Goal: Task Accomplishment & Management: Complete application form

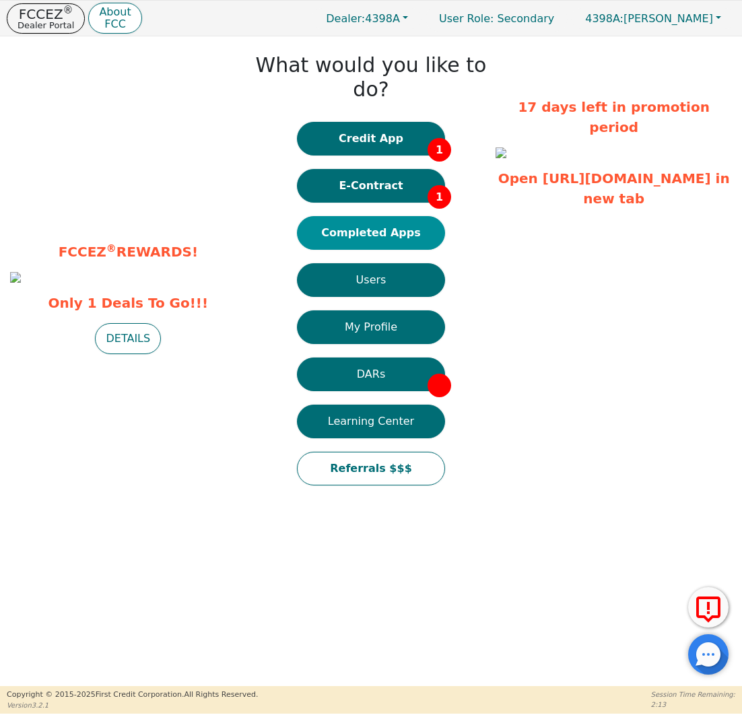
click at [361, 216] on button "Completed Apps" at bounding box center [371, 233] width 148 height 34
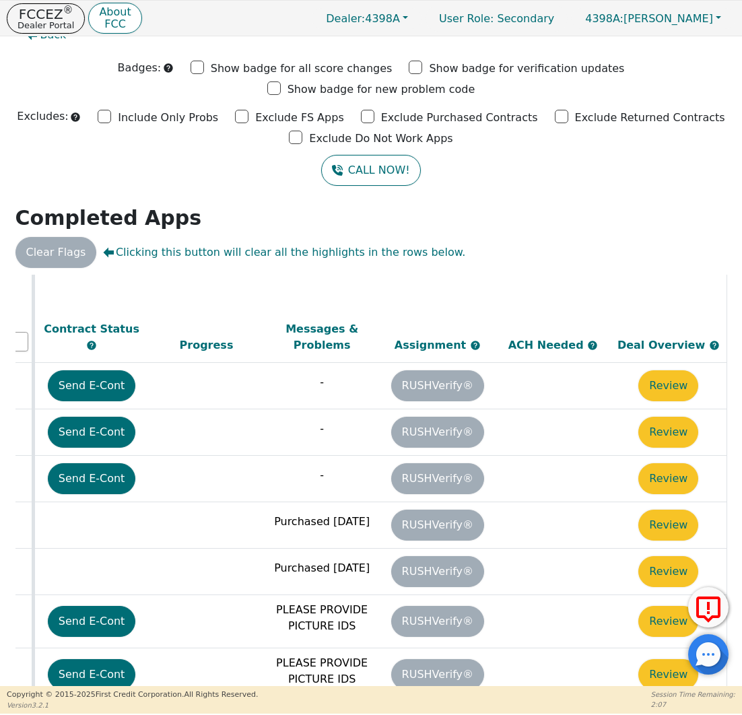
scroll to position [476, 764]
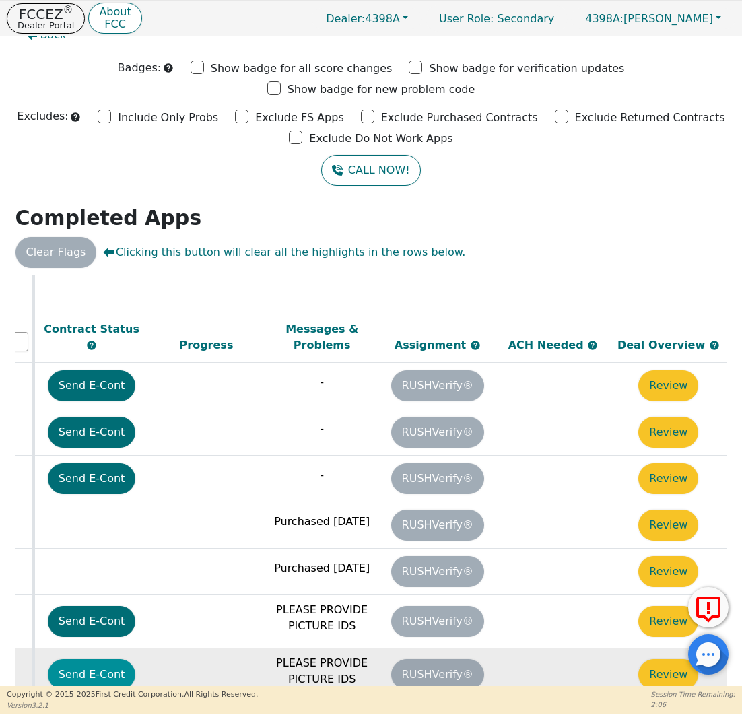
click at [90, 659] on button "Send E-Cont" at bounding box center [92, 674] width 88 height 31
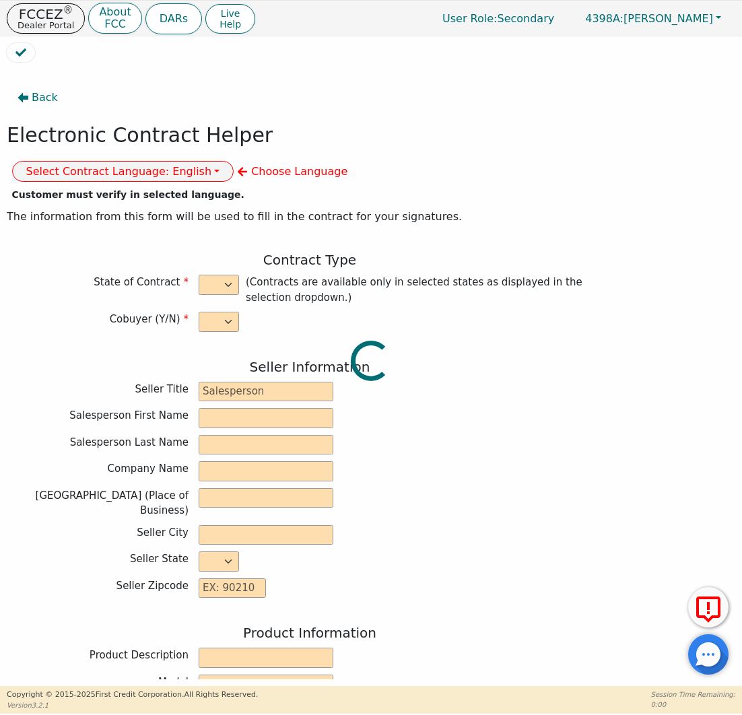
select select "y"
type input "Credit Department"
type input "[PERSON_NAME]"
type input "INTEGRITY SOLUTIONS [US_STATE]"
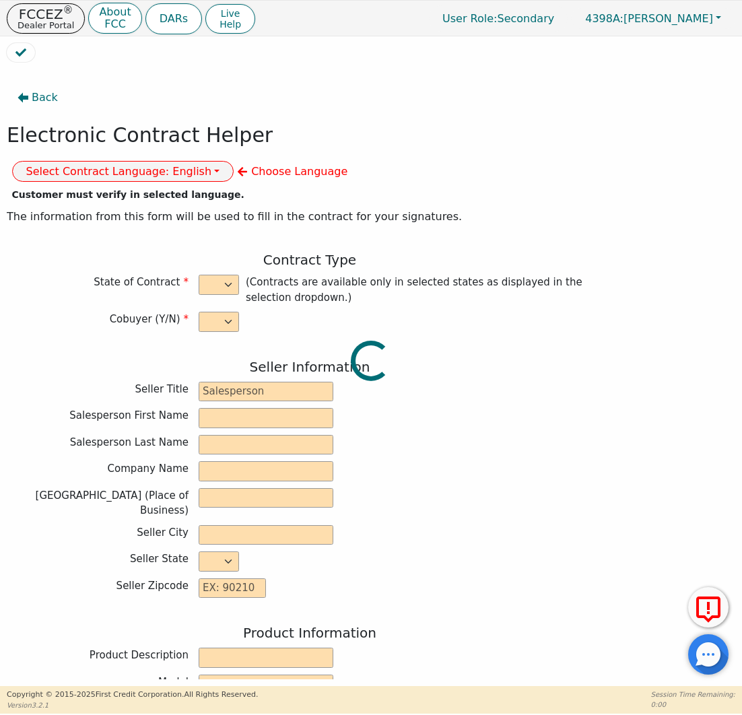
type input "[STREET_ADDRESS]"
type input "ORLANDO"
select select "FL"
type input "32819"
type input "[PERSON_NAME]"
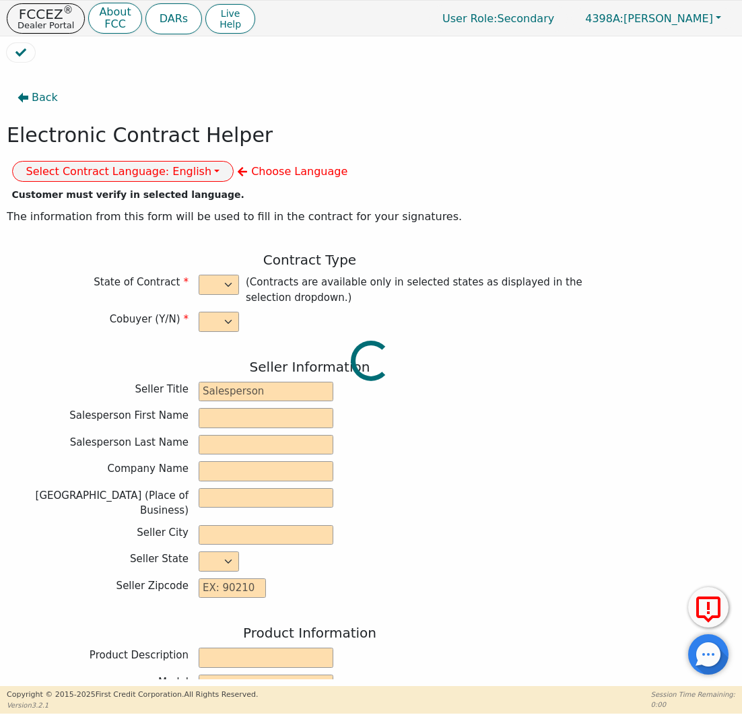
type input "[PERSON_NAME]"
type input "[EMAIL_ADDRESS][DOMAIN_NAME]"
type input "[PERSON_NAME]"
type input "[EMAIL_ADDRESS][DOMAIN_NAME]"
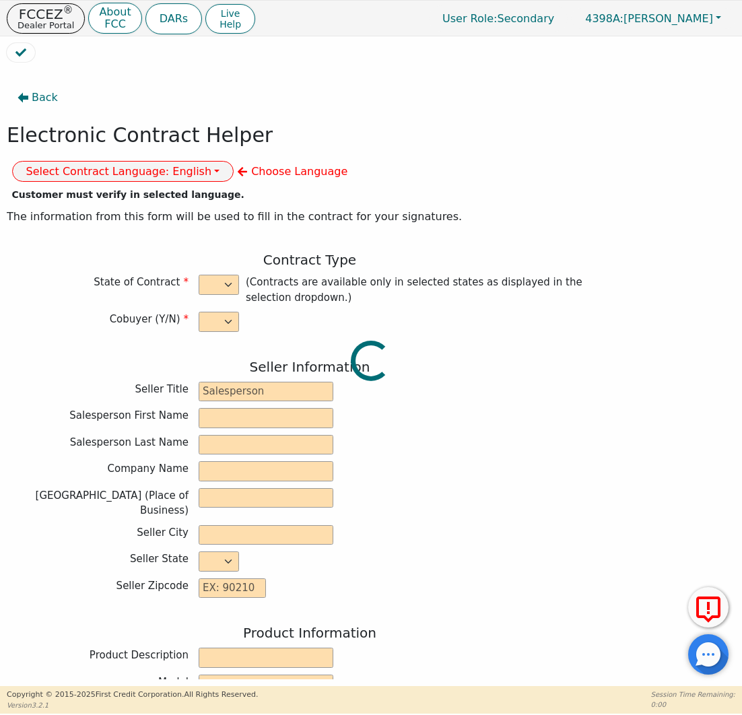
type input "1133 CROSSPOINT"
type input "HEREFORD"
select select "[GEOGRAPHIC_DATA]"
type input "79045"
type input "[DATE]"
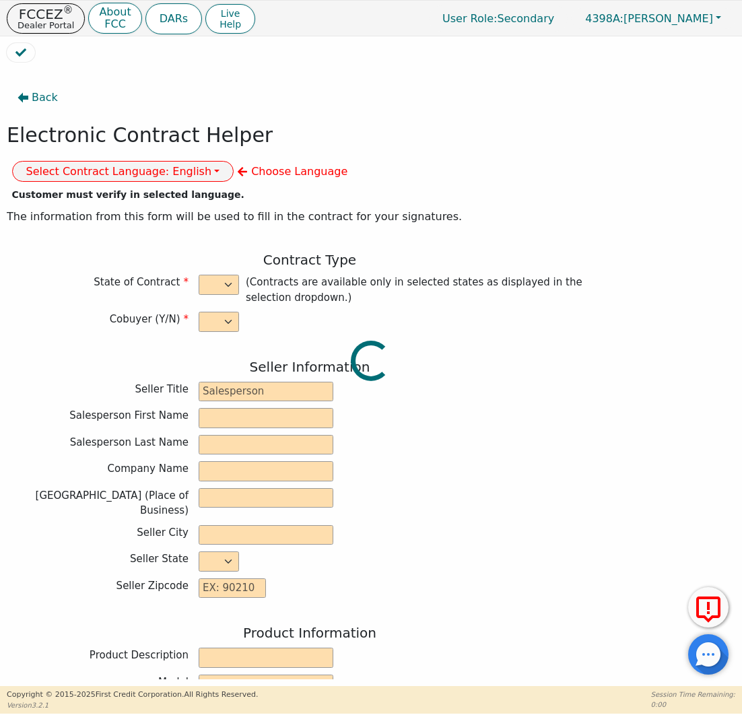
type input "17.99"
type input "[DATE]"
type input "60"
type input "0"
type input "8490.00"
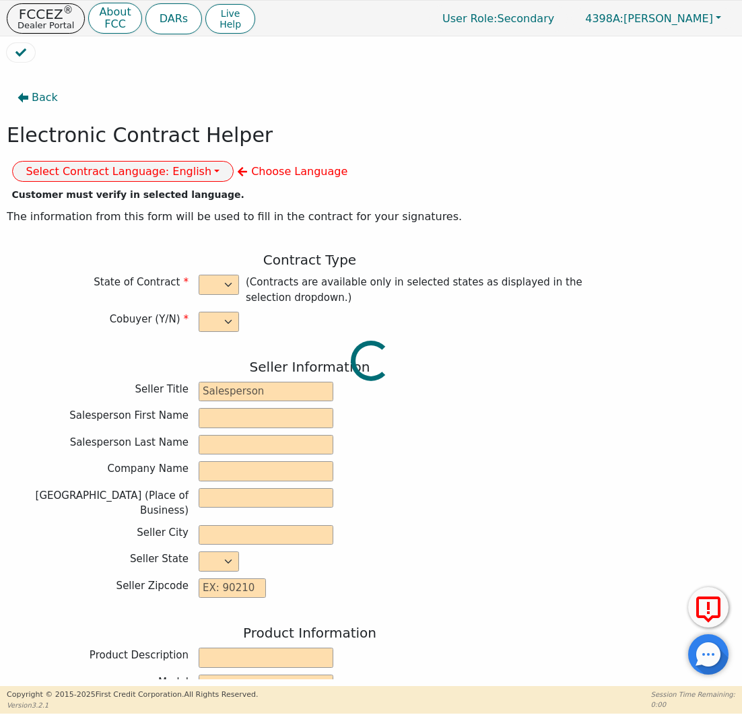
type input "0.00"
type input "8490.00"
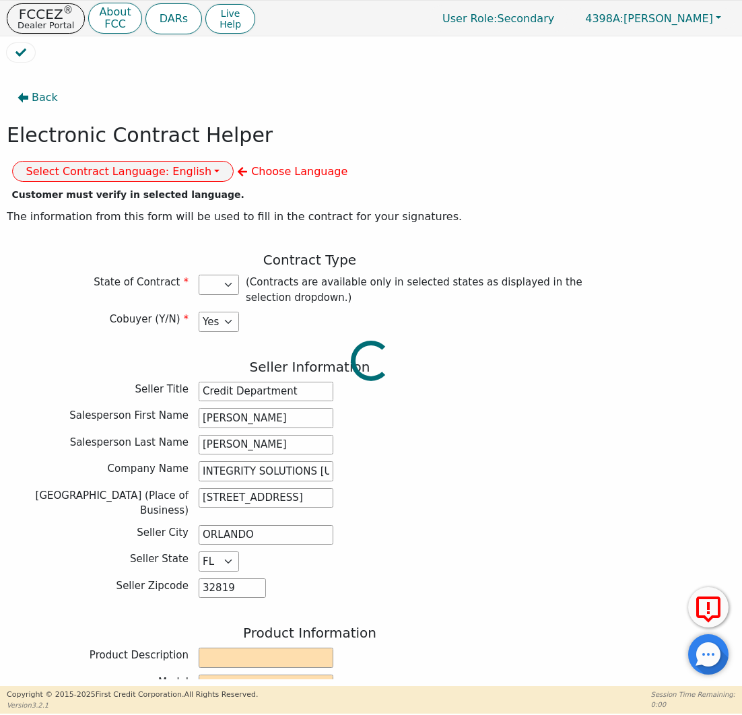
select select "[GEOGRAPHIC_DATA]"
click at [234, 161] on button "Select Contract Language: English" at bounding box center [123, 171] width 222 height 21
click at [119, 208] on link "Spanish" at bounding box center [66, 217] width 106 height 18
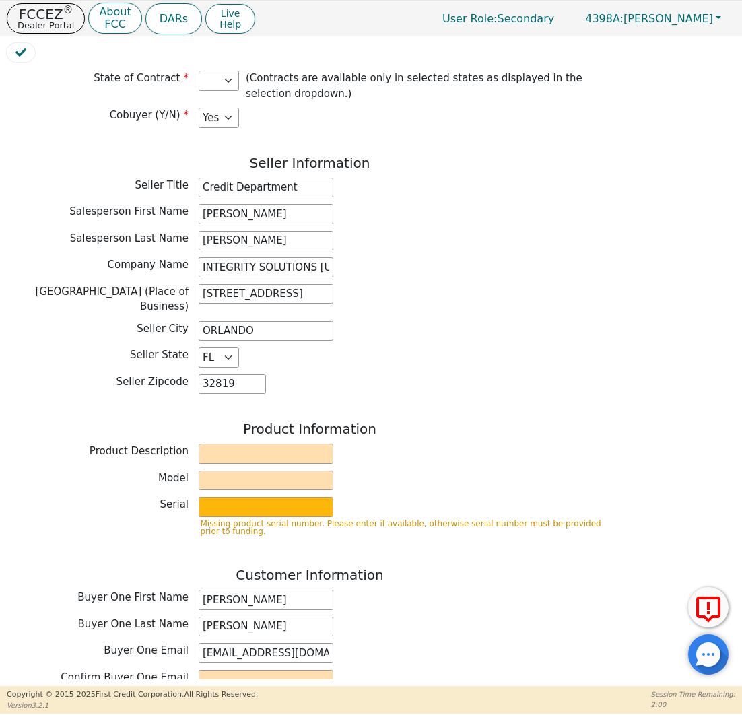
scroll to position [228, 0]
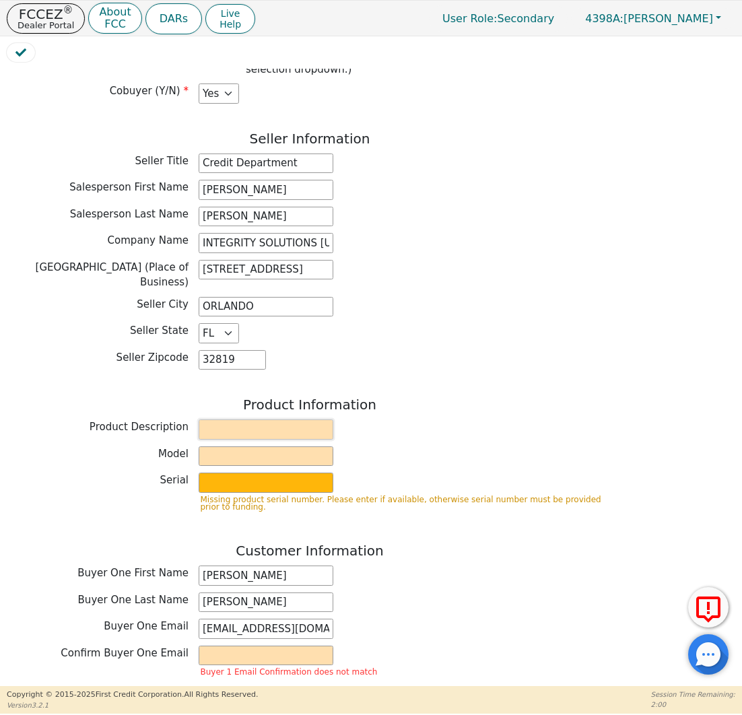
click at [224, 419] on input "text" at bounding box center [266, 429] width 135 height 20
type input "WHOLE HOUSE WATER TREATMENT SYSTEM"
type input "[PERSON_NAME]"
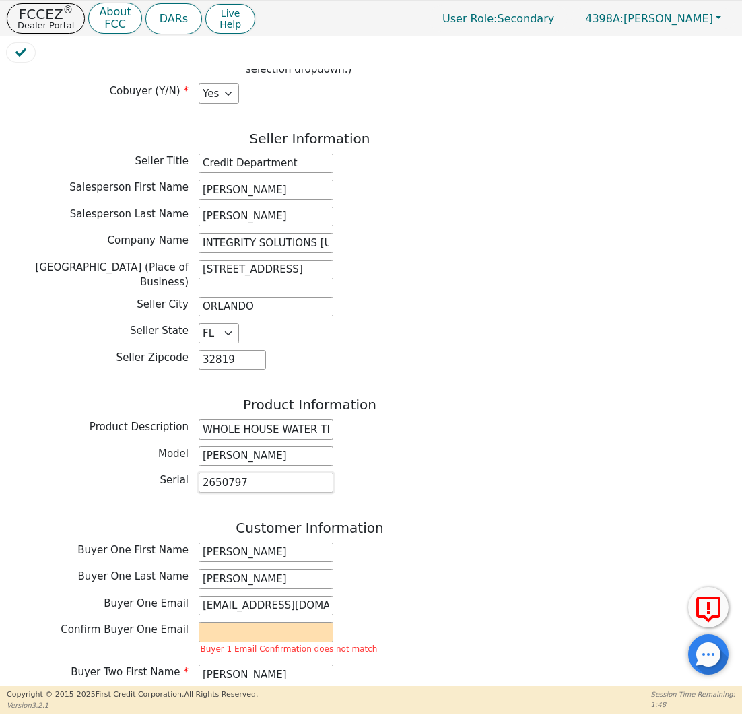
type input "2650797"
paste input "[EMAIL_ADDRESS][DOMAIN_NAME]"
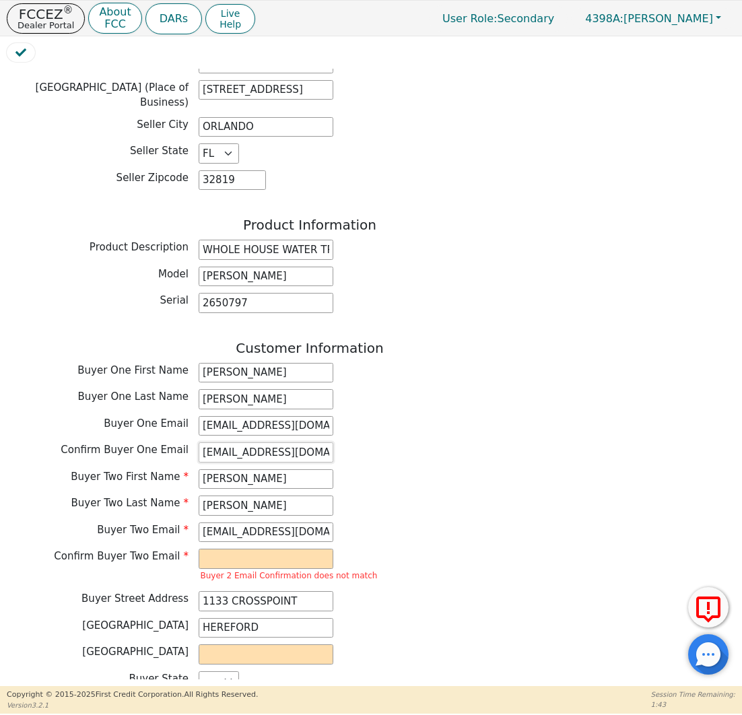
scroll to position [448, 0]
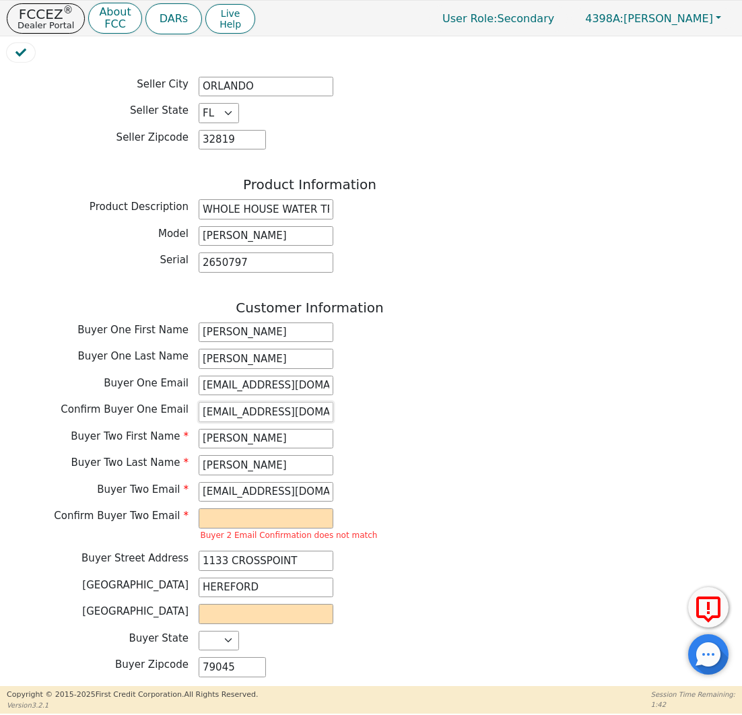
type input "[EMAIL_ADDRESS][DOMAIN_NAME]"
click at [238, 482] on input "[EMAIL_ADDRESS][DOMAIN_NAME]" at bounding box center [266, 492] width 135 height 20
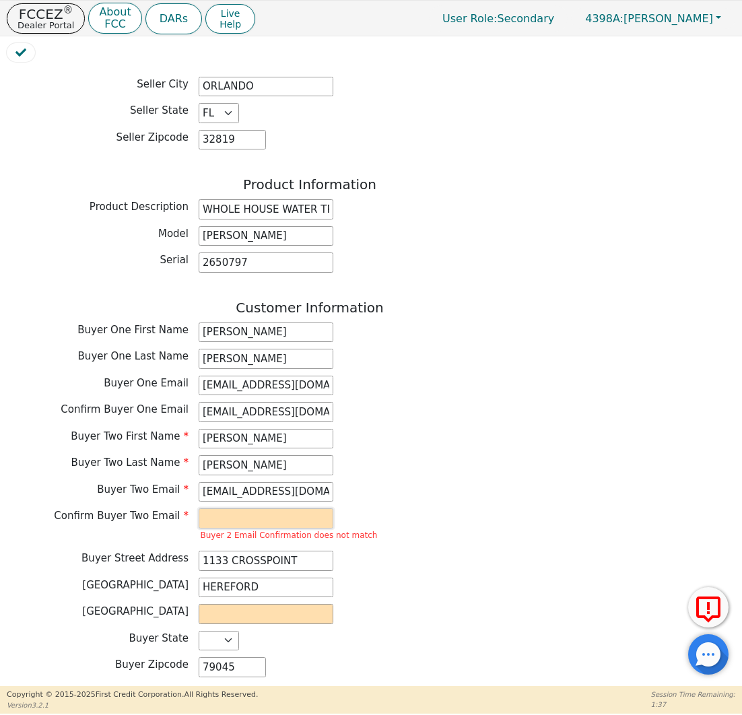
paste input "[EMAIL_ADDRESS][DOMAIN_NAME]"
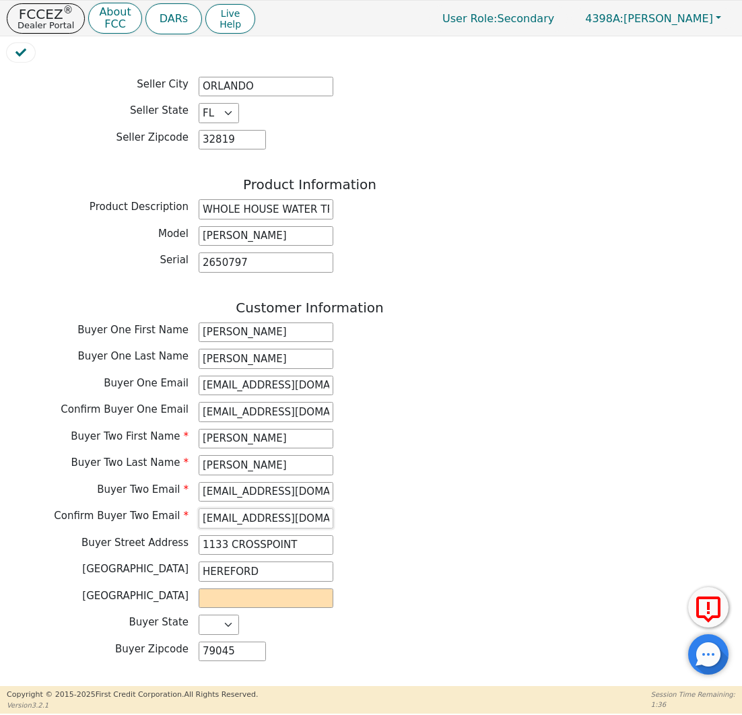
type input "[EMAIL_ADDRESS][DOMAIN_NAME]"
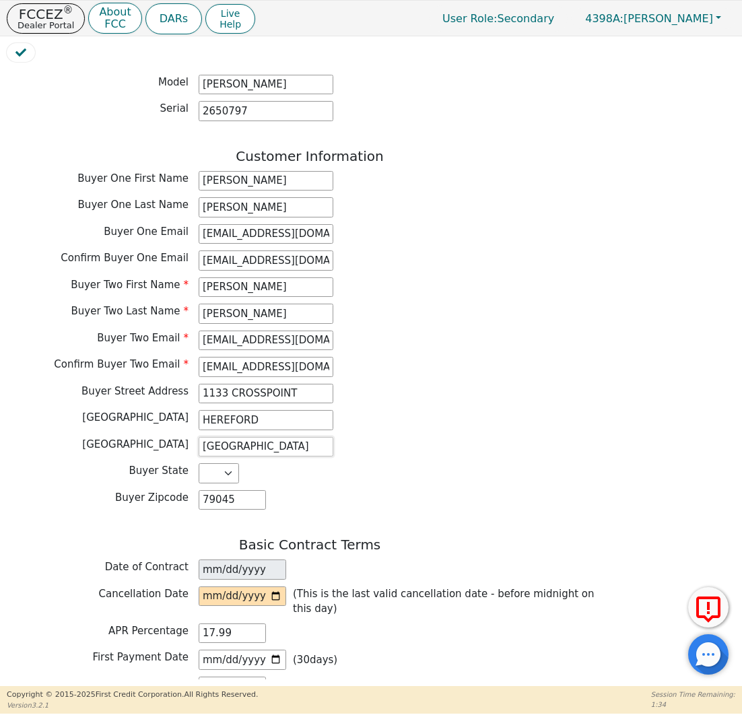
scroll to position [658, 0]
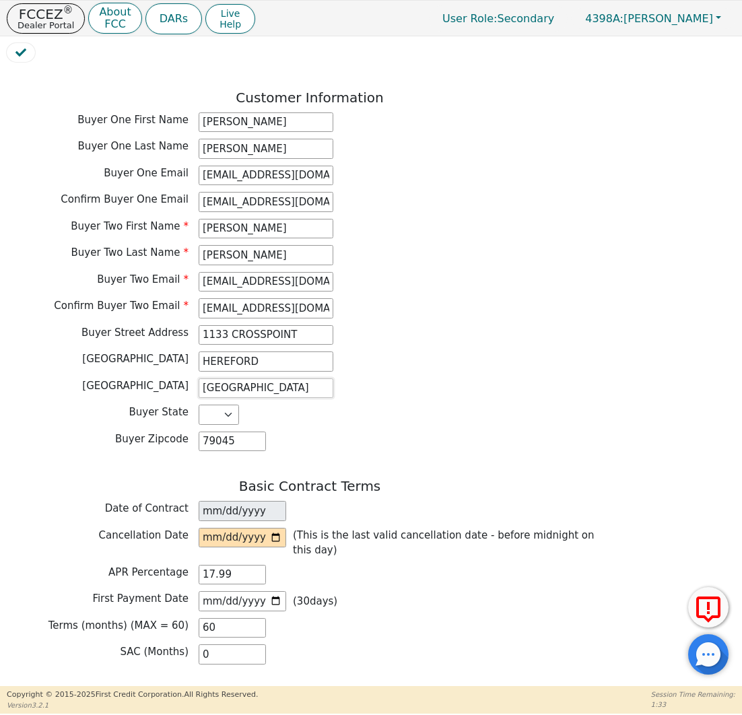
type input "[GEOGRAPHIC_DATA]"
click at [226, 528] on input "date" at bounding box center [242, 538] width 87 height 20
type input "[DATE]"
click at [424, 591] on div "First Payment Date [DATE] ( 30 days)" at bounding box center [310, 601] width 606 height 20
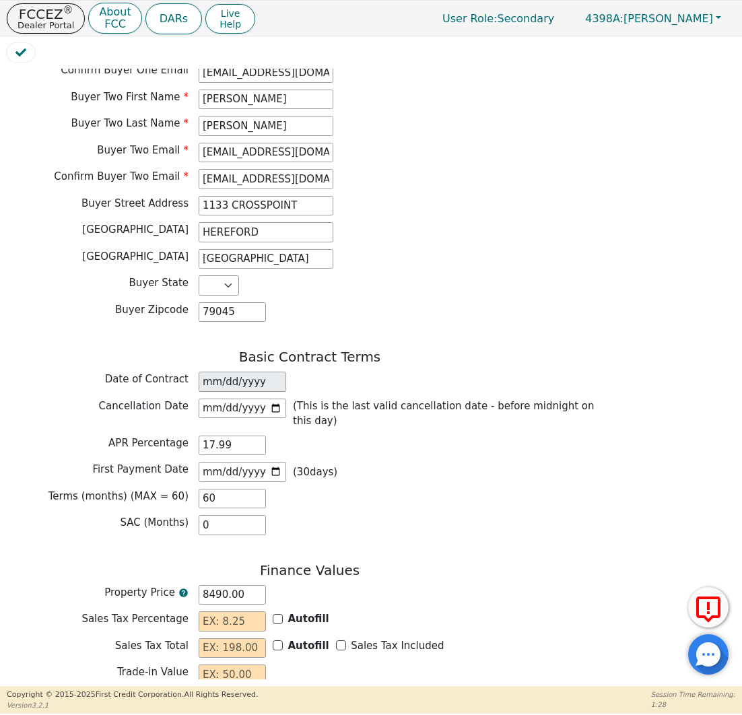
scroll to position [851, 0]
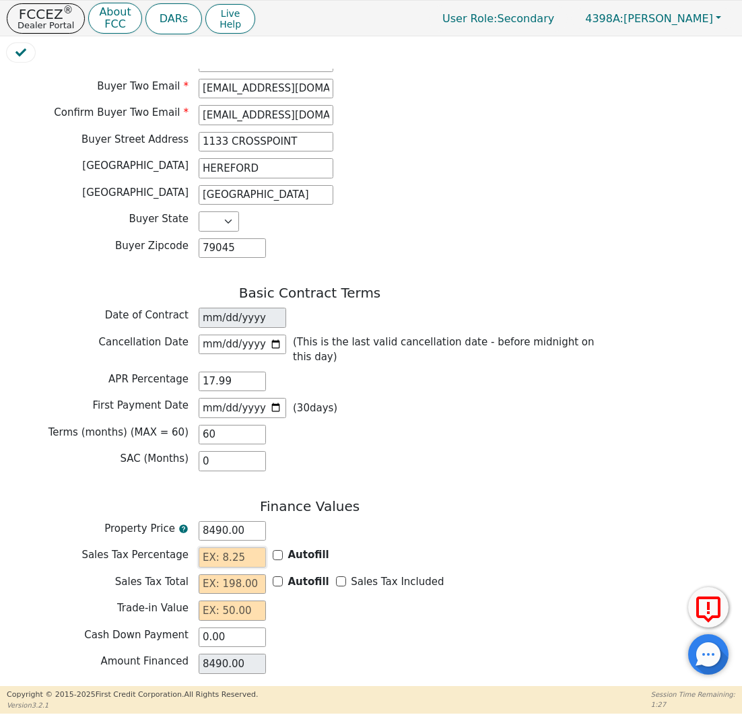
click at [246, 547] on input "text" at bounding box center [232, 557] width 67 height 20
drag, startPoint x: 240, startPoint y: 493, endPoint x: 124, endPoint y: 518, distance: 118.5
click at [124, 518] on div "Finance Values Property Price 8490.00 Sales Tax Percentage Autofill Sales Tax T…" at bounding box center [310, 616] width 606 height 236
click at [237, 521] on input "8490.00" at bounding box center [232, 531] width 67 height 20
click at [189, 521] on div "Property Price 8490.00" at bounding box center [310, 531] width 606 height 20
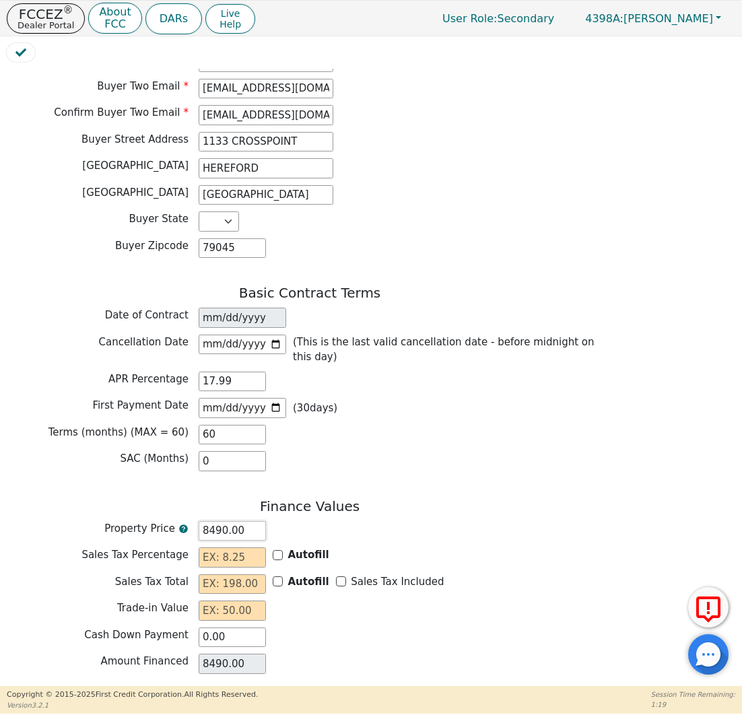
type input "8"
type input "8.00"
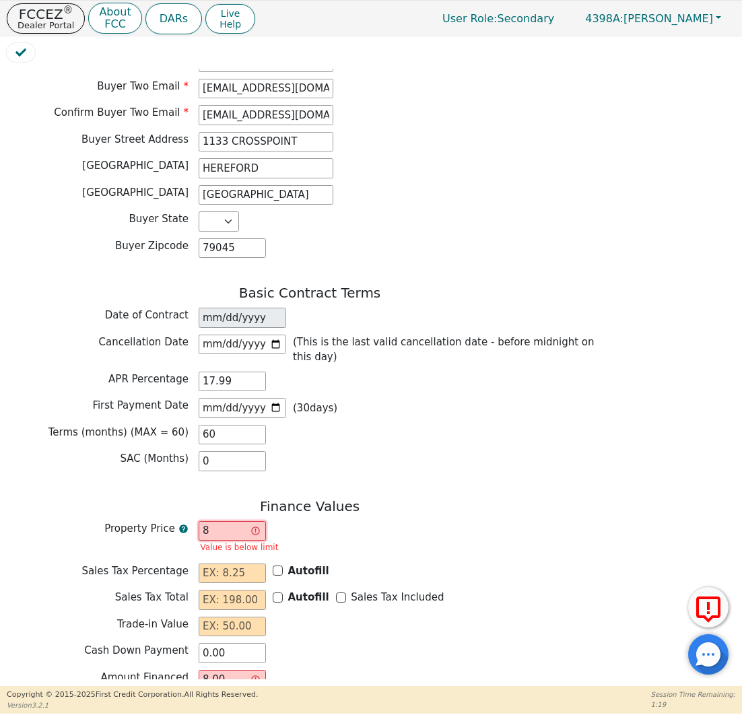
type input "81"
type input "81.00"
type input "819"
type input "819.00"
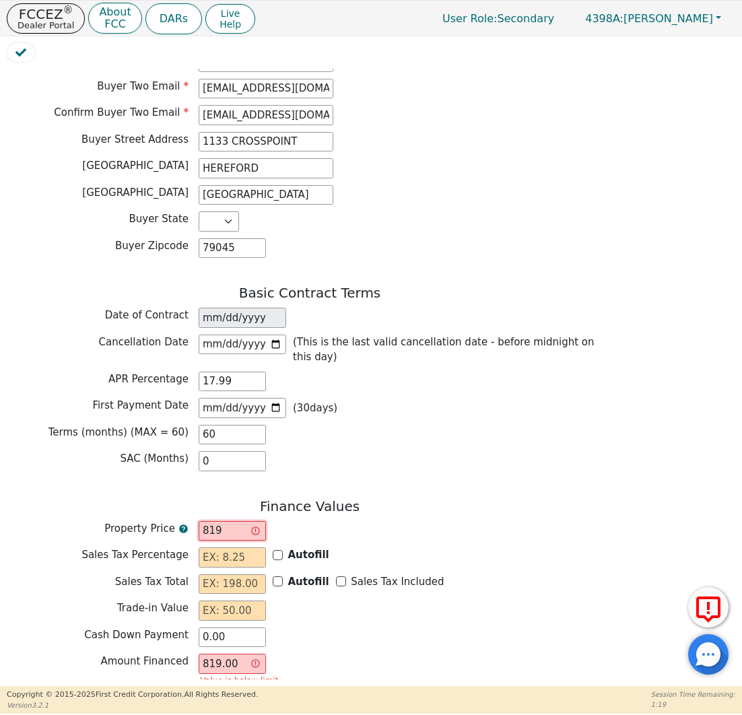
type input "8190"
type input "8190.00"
click at [438, 547] on div "Sales Tax Percentage Autofill" at bounding box center [310, 557] width 606 height 20
click at [223, 547] on input "text" at bounding box center [232, 557] width 67 height 20
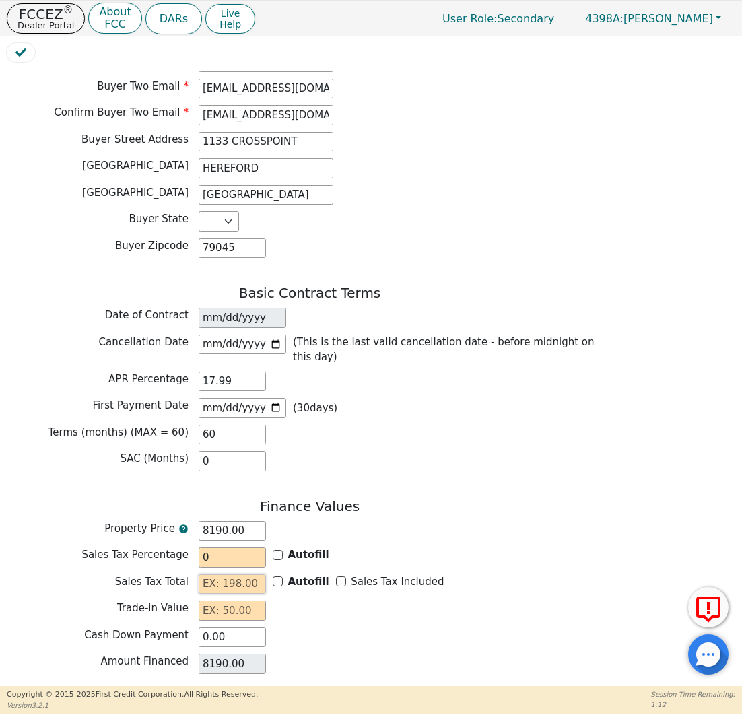
type input "0.00"
type input "3"
type input "8187.00"
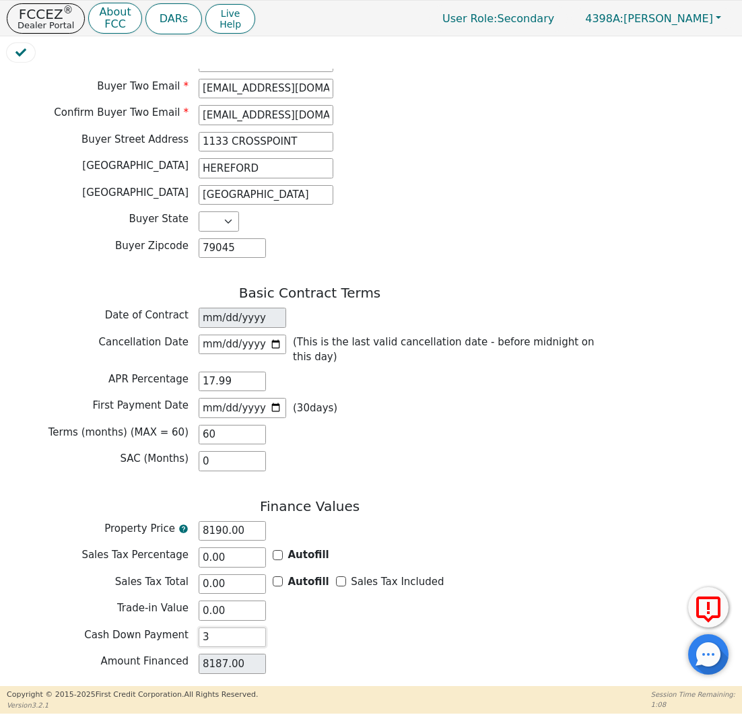
type input "30"
type input "8160.00"
type input "300"
type input "7890.00"
type input "300.00"
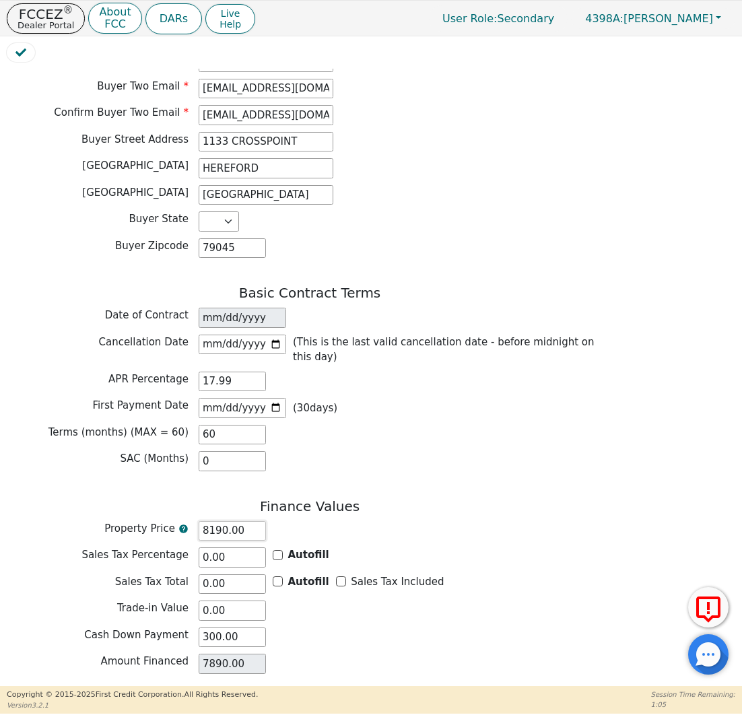
drag, startPoint x: 237, startPoint y: 490, endPoint x: 170, endPoint y: 487, distance: 66.7
click at [170, 521] on div "Property Price 8190.00" at bounding box center [310, 531] width 606 height 20
type input "8"
type input "-292.00"
type input "84"
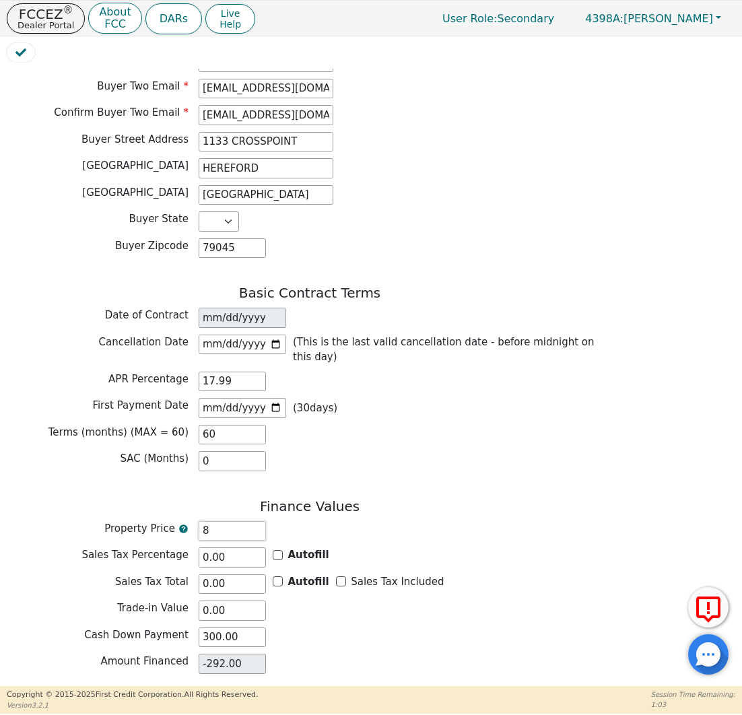
type input "-216.00"
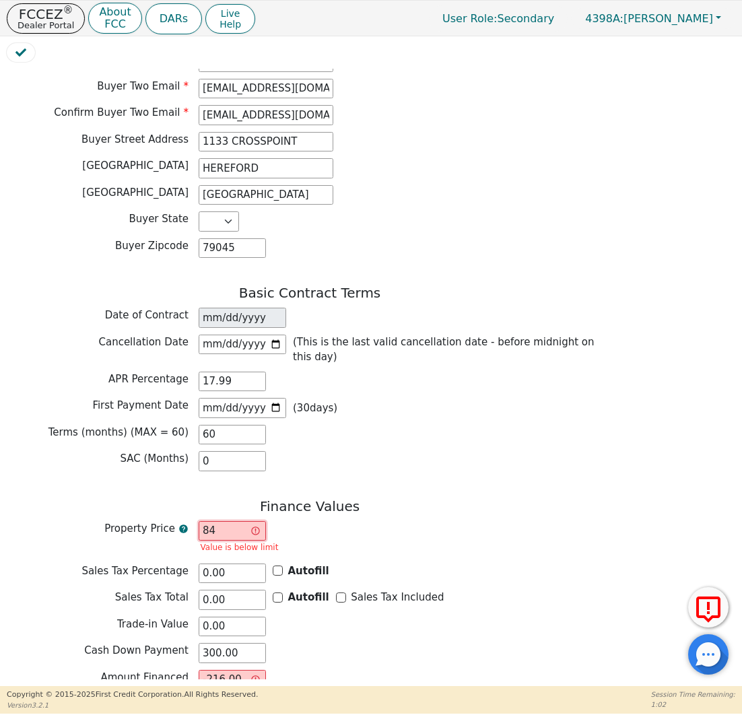
type input "849"
type input "549.00"
type input "8490"
type input "8190.00"
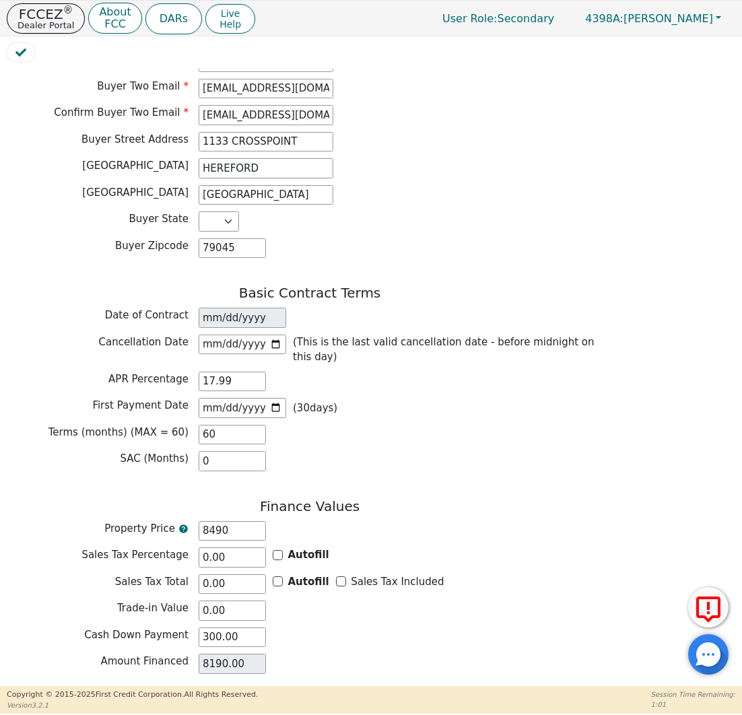
type input "8490.00"
click at [242, 650] on body "FCCEZ ® Dealer Portal About FCC DARs Live Help User Role : Secondary 4398A: [PE…" at bounding box center [371, 356] width 742 height 713
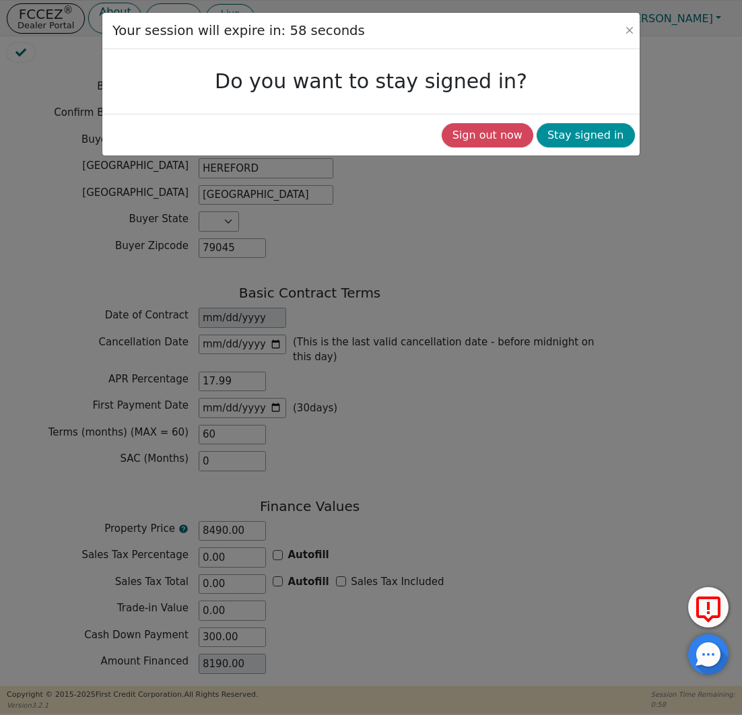
click at [573, 133] on button "Stay signed in" at bounding box center [585, 135] width 98 height 24
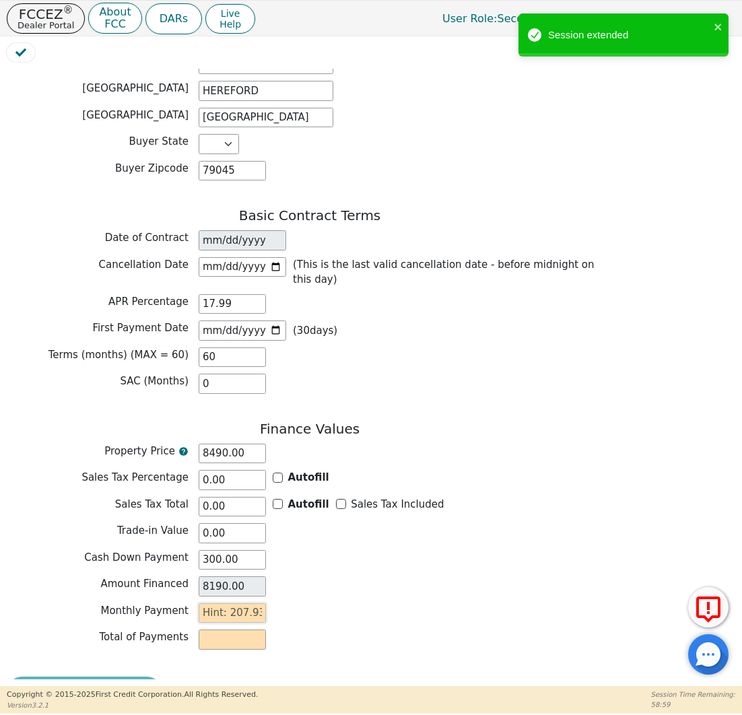
scroll to position [927, 0]
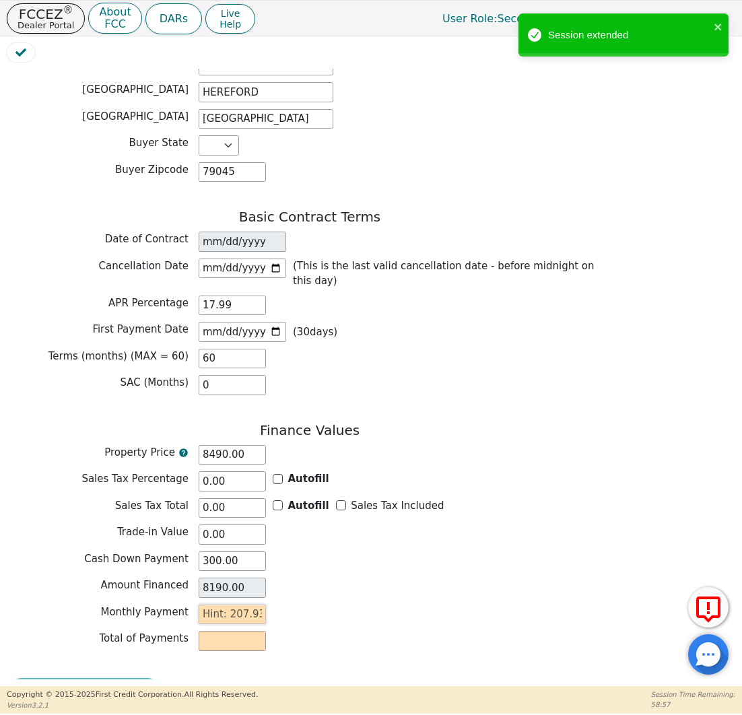
type input "2"
type input "120.00"
type input "20"
type input "1200.00"
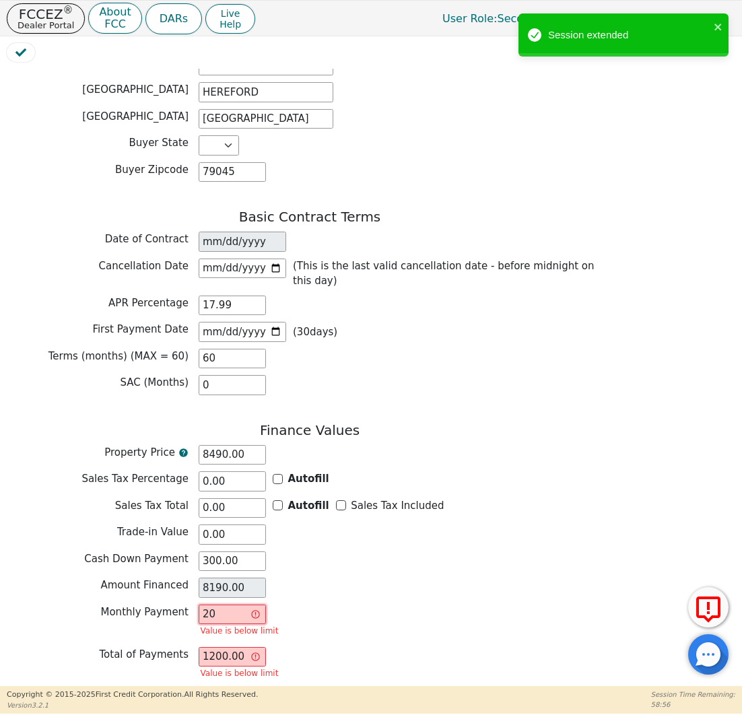
type input "207"
type input "12420.00"
type input "207.9"
type input "12474.00"
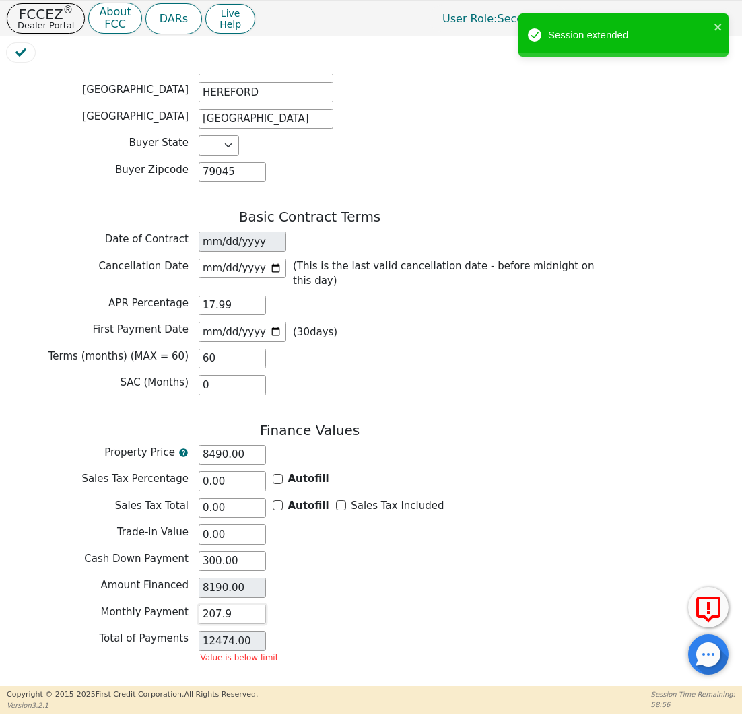
type input "207.93"
type input "12475.80"
type input "207.93"
click at [431, 604] on div "Monthly Payment 207.93" at bounding box center [310, 614] width 606 height 20
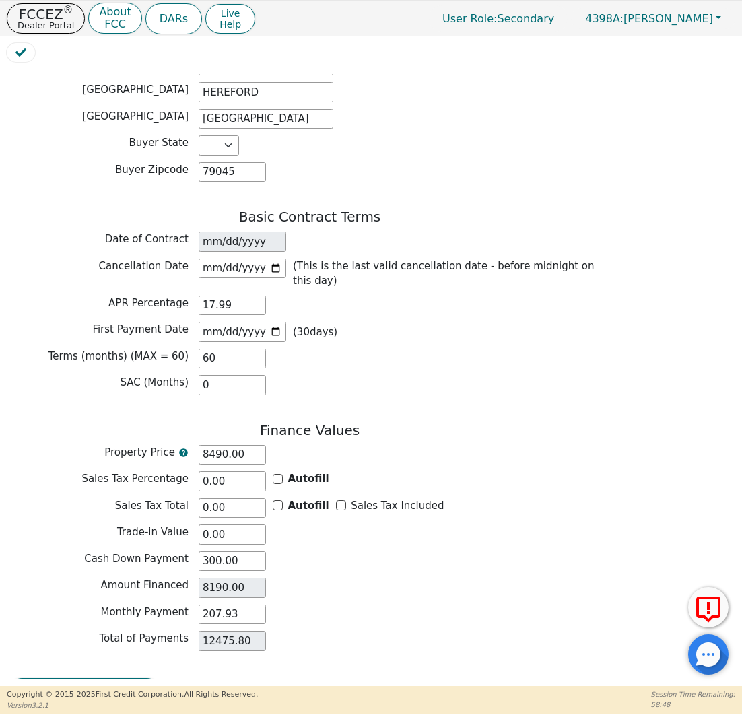
scroll to position [0, 0]
click at [94, 678] on button "Review & Begin Contract" at bounding box center [84, 693] width 155 height 31
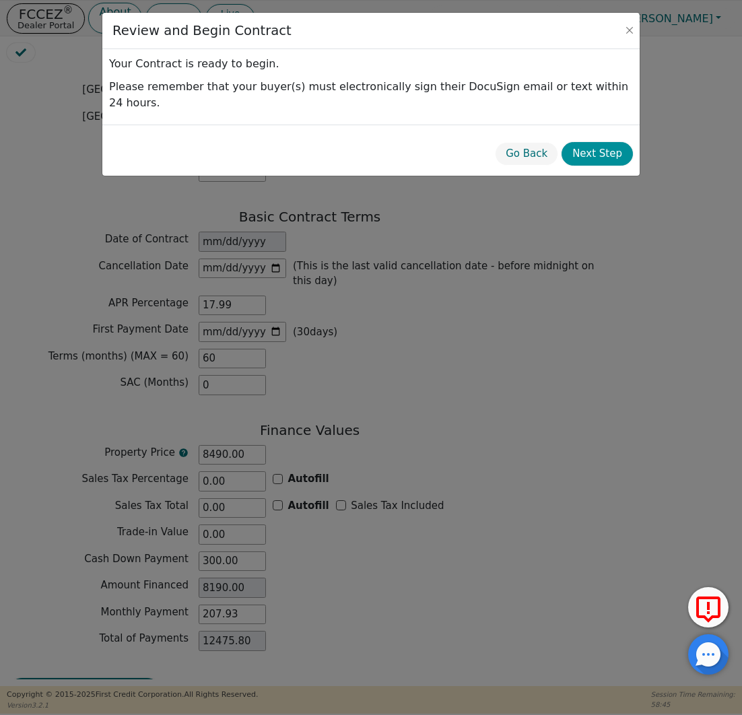
click at [605, 142] on button "Next Step" at bounding box center [596, 154] width 71 height 24
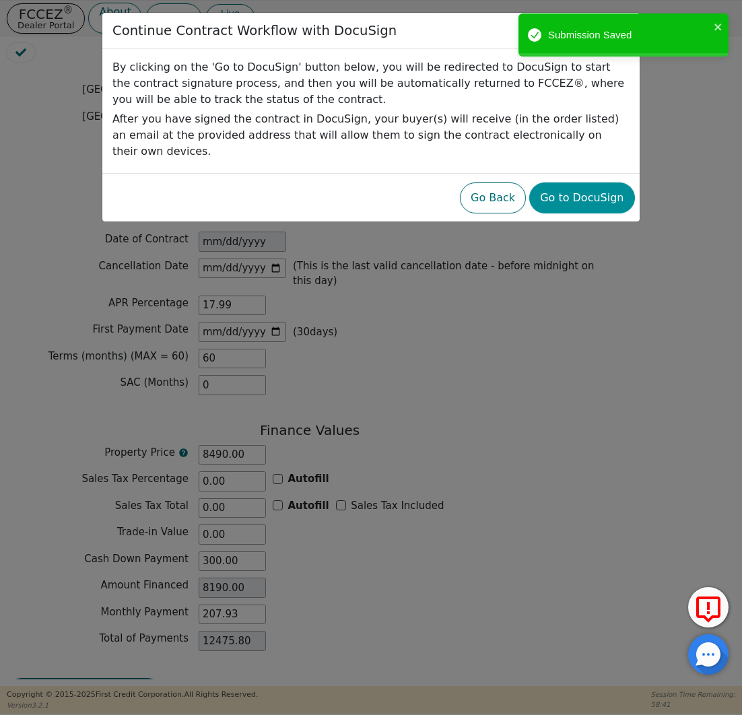
click at [608, 182] on button "Go to DocuSign" at bounding box center [581, 197] width 105 height 31
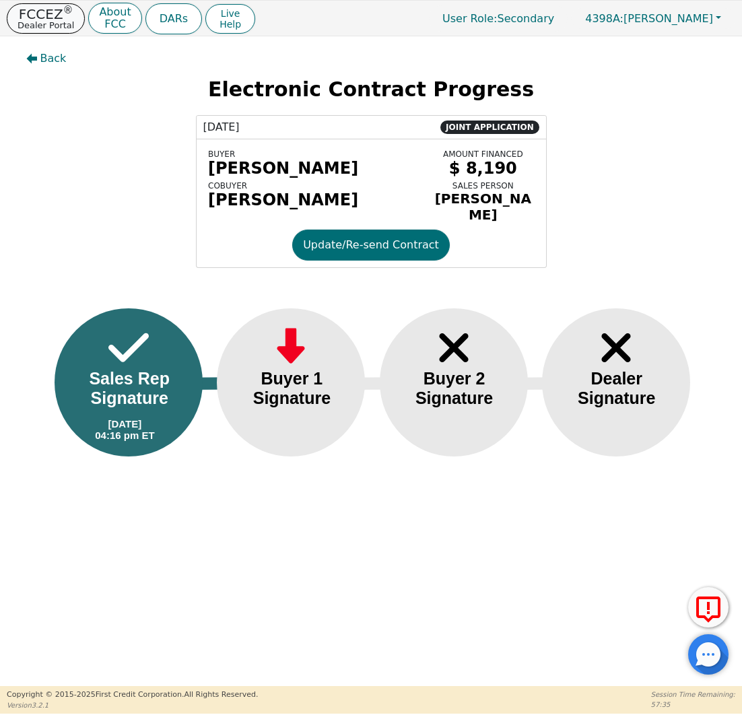
click at [42, 25] on p "Dealer Portal" at bounding box center [45, 25] width 57 height 9
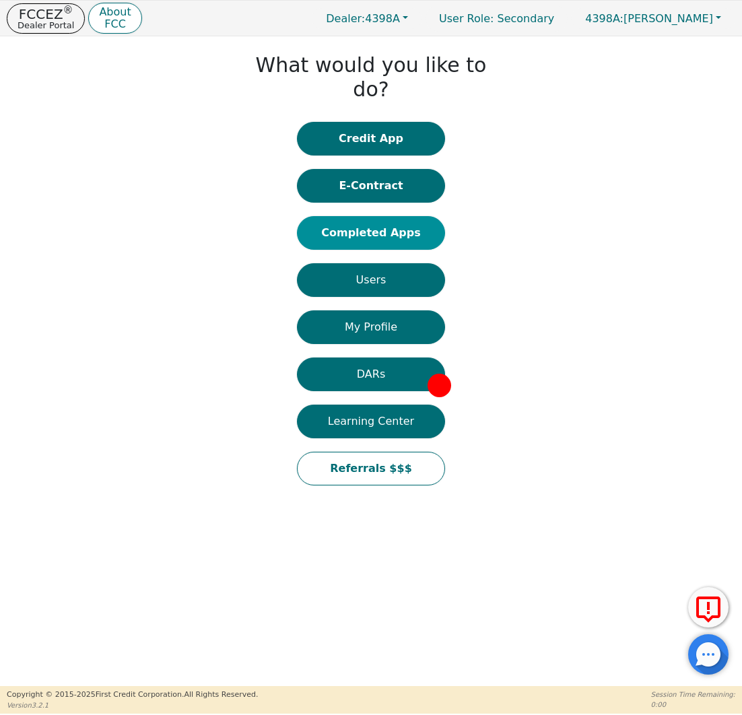
click at [392, 216] on button "Completed Apps" at bounding box center [371, 233] width 148 height 34
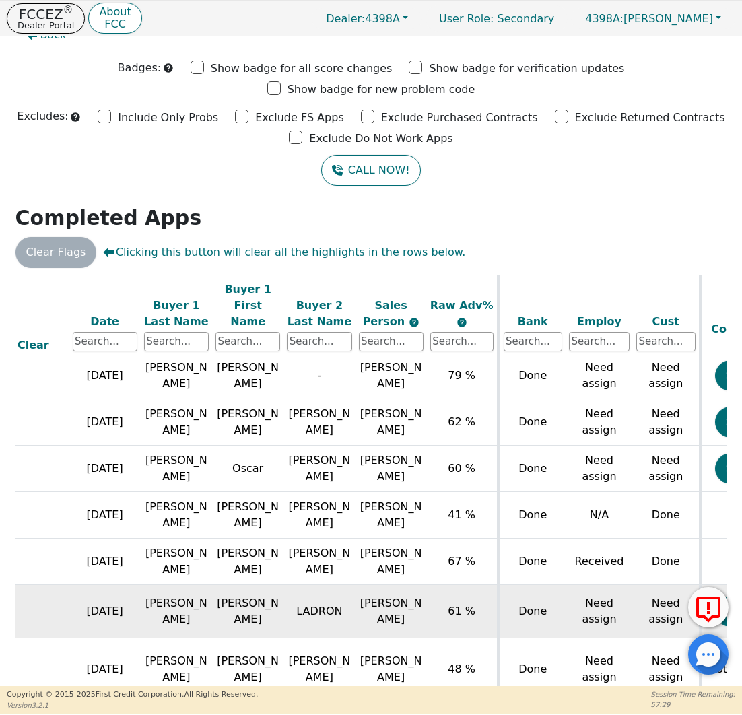
scroll to position [485, 90]
